Goal: Download file/media

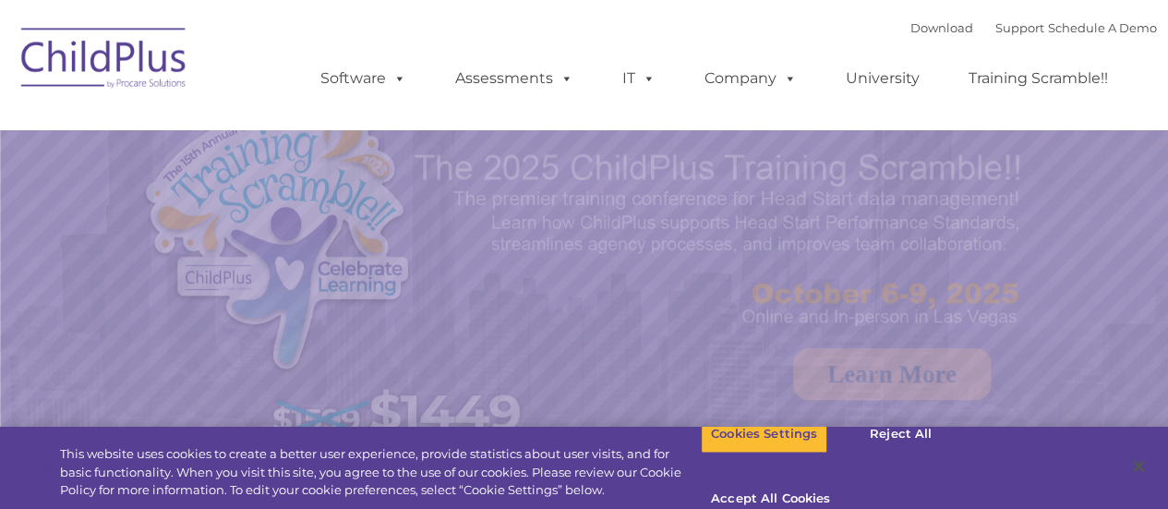
select select "MEDIUM"
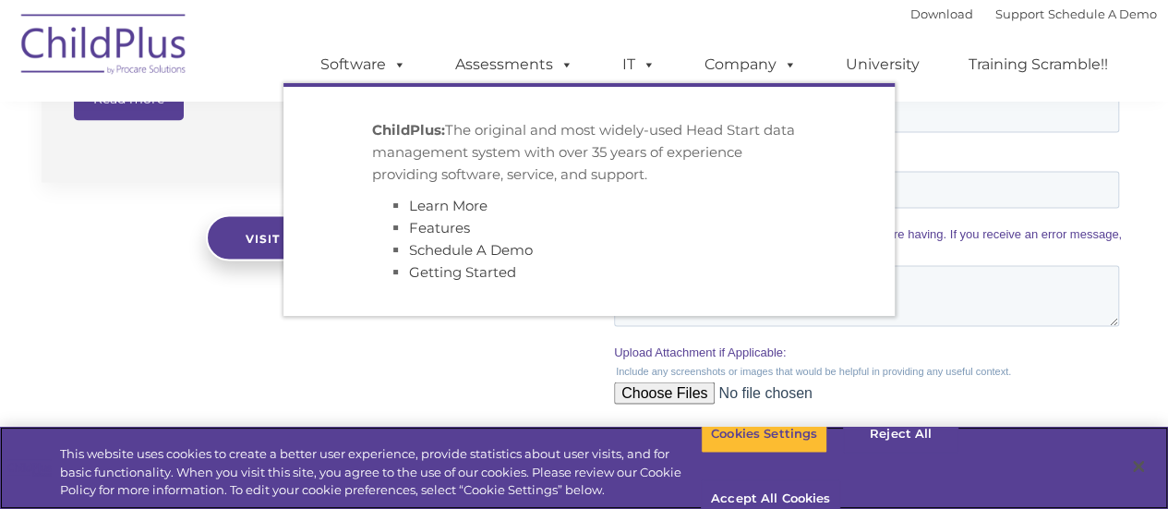
scroll to position [2252, 0]
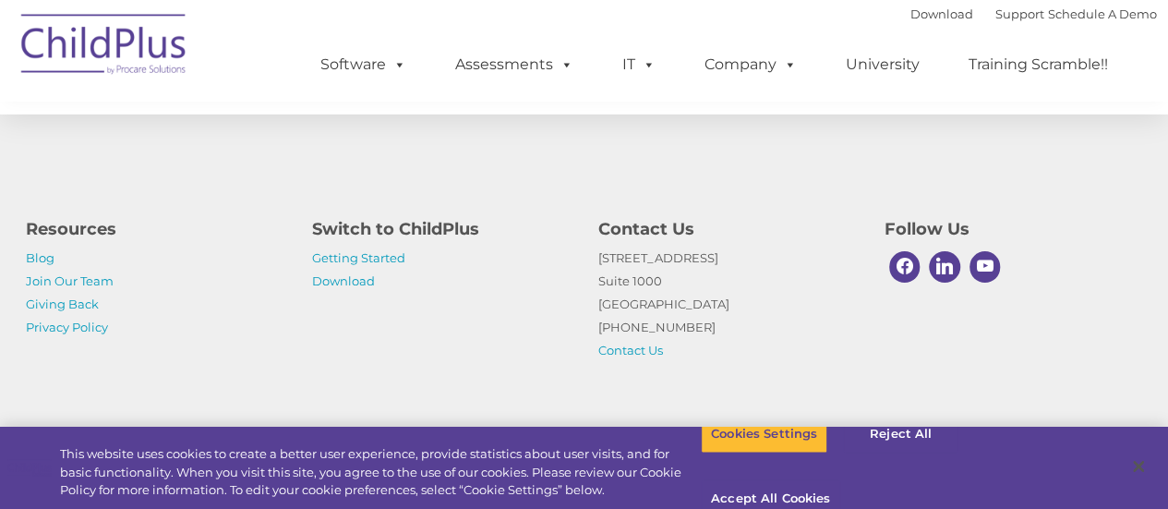
click at [319, 374] on div "Resources Blog Join Our Team Giving Back Privacy Policy Switch to ChildPlus Get…" at bounding box center [584, 274] width 1168 height 321
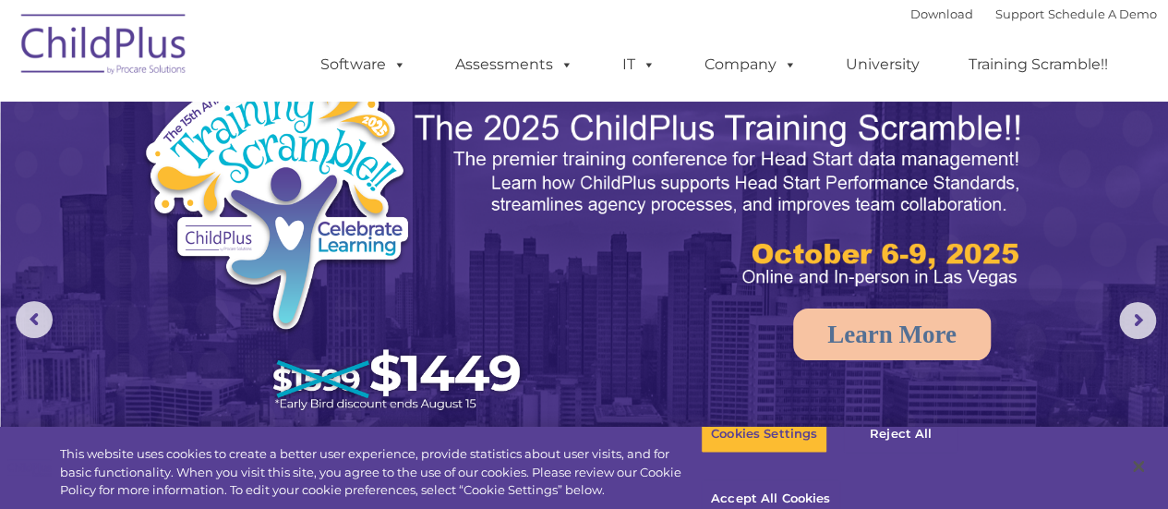
scroll to position [0, 0]
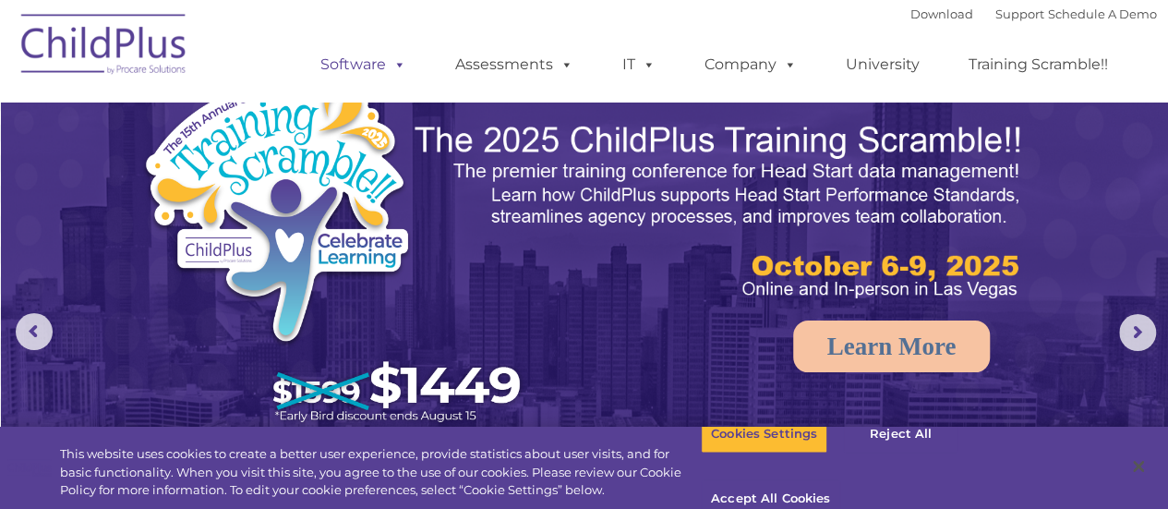
click at [388, 67] on span at bounding box center [396, 64] width 20 height 18
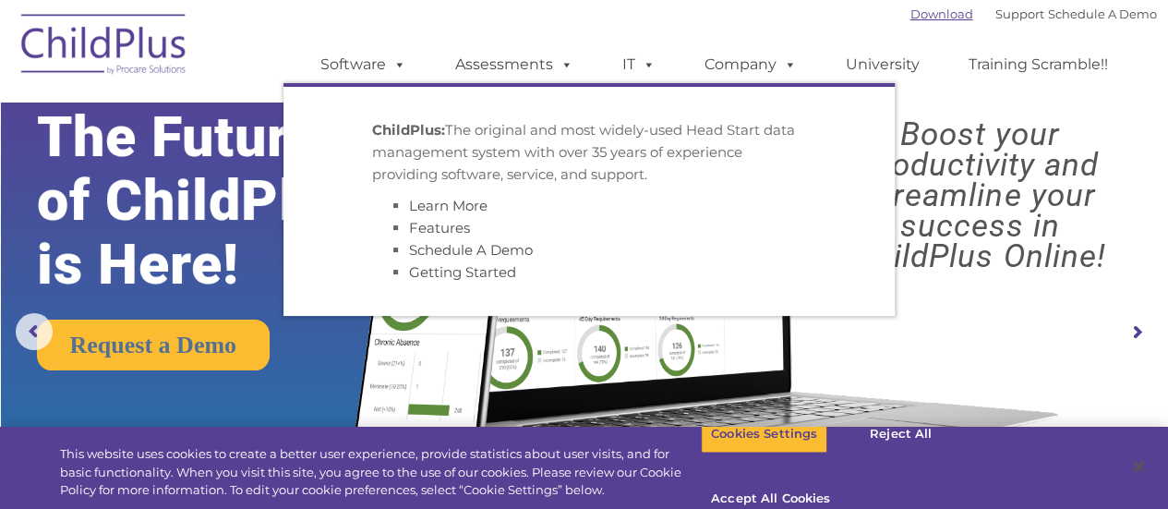
click at [910, 16] on link "Download" at bounding box center [941, 13] width 63 height 15
